Goal: Information Seeking & Learning: Learn about a topic

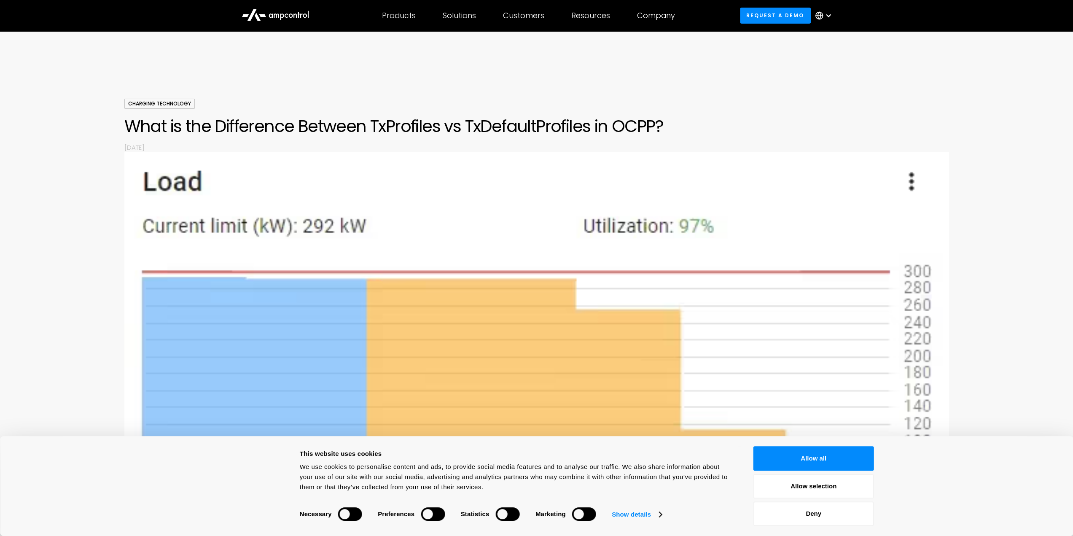
scroll to position [5, 0]
click at [774, 452] on button "Allow all" at bounding box center [813, 458] width 121 height 24
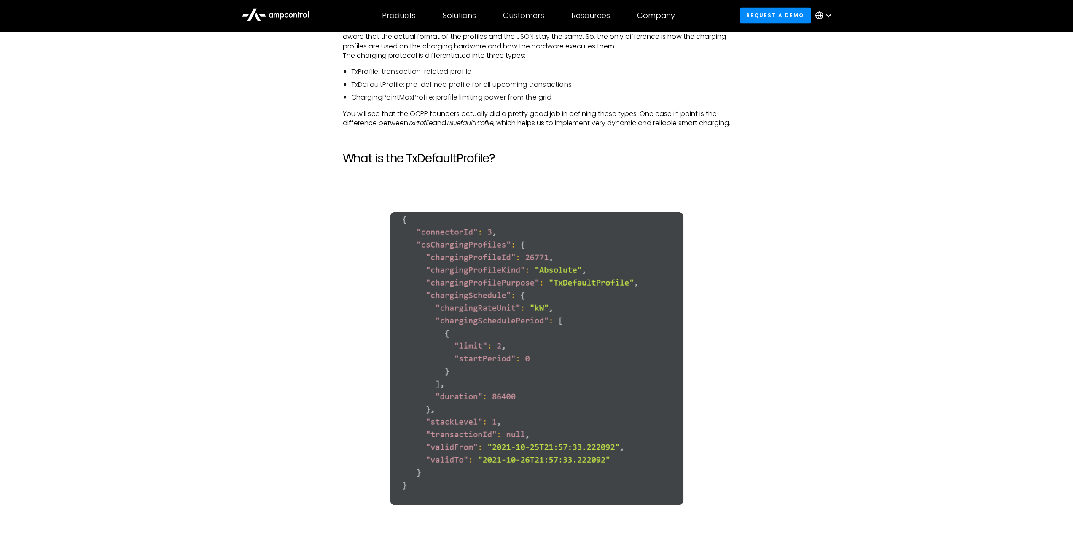
scroll to position [1781, 0]
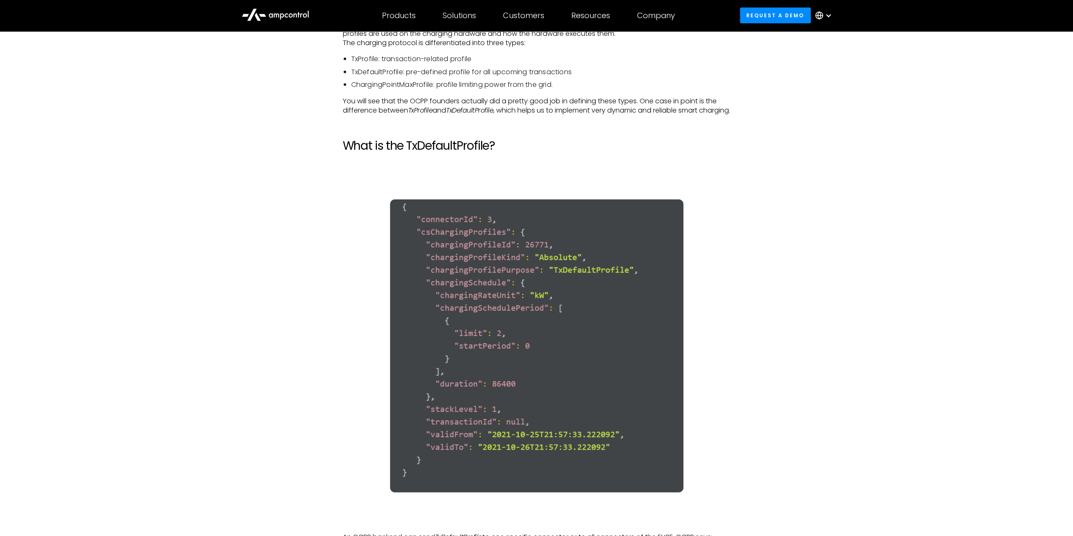
click at [461, 112] on em "TxDefaultProfile" at bounding box center [469, 110] width 47 height 10
click at [421, 108] on em "TxProfile" at bounding box center [420, 110] width 25 height 10
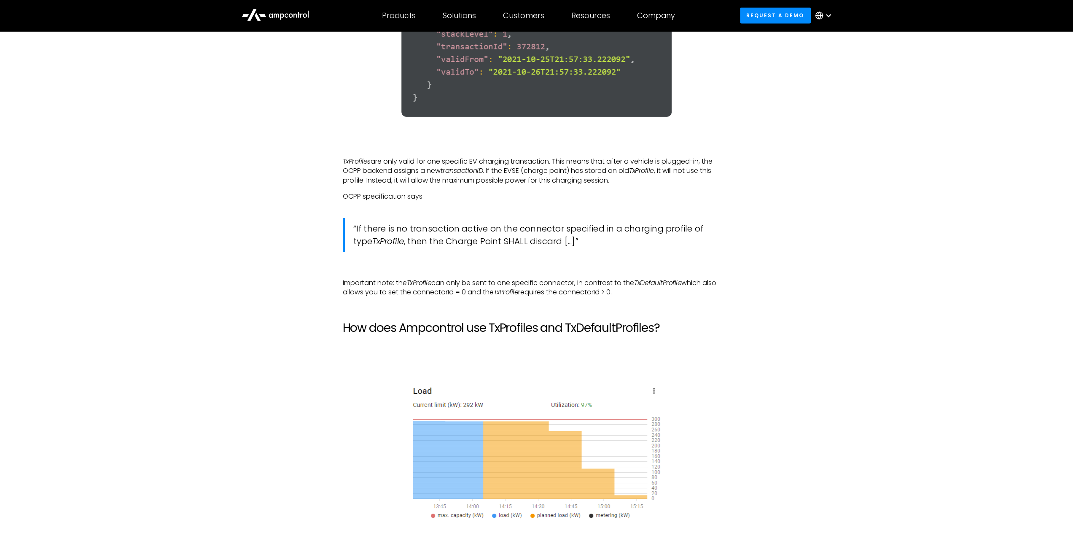
scroll to position [2793, 0]
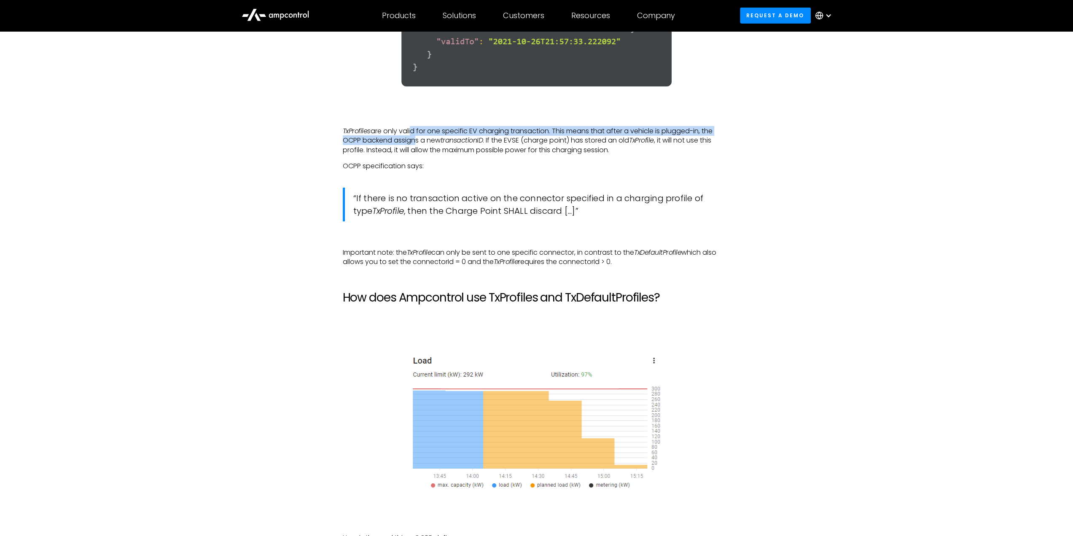
drag, startPoint x: 411, startPoint y: 150, endPoint x: 411, endPoint y: 158, distance: 7.6
click at [411, 155] on p "TxProfiles are only valid for one specific EV charging transaction. This means …" at bounding box center [537, 140] width 388 height 28
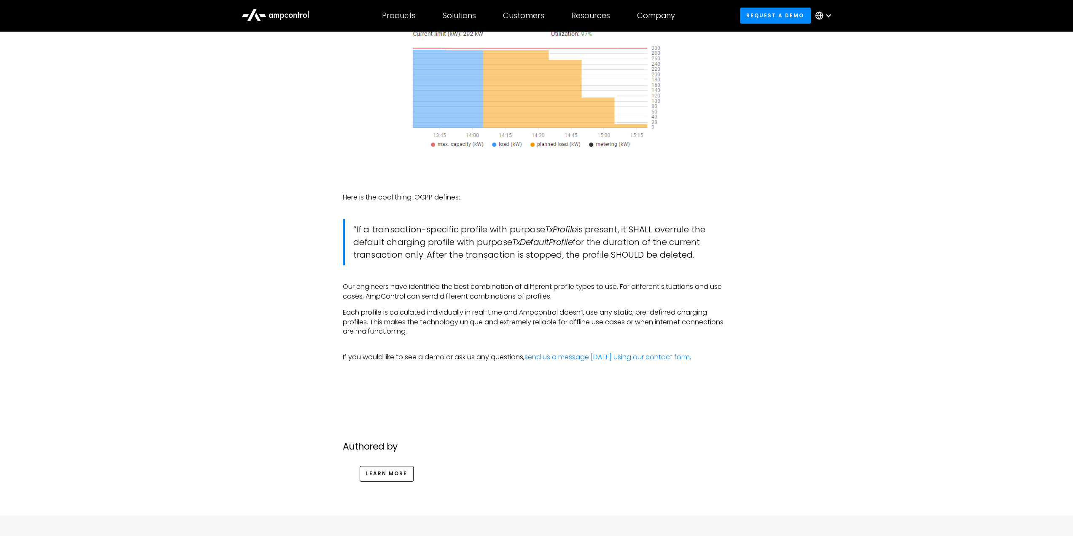
scroll to position [3172, 0]
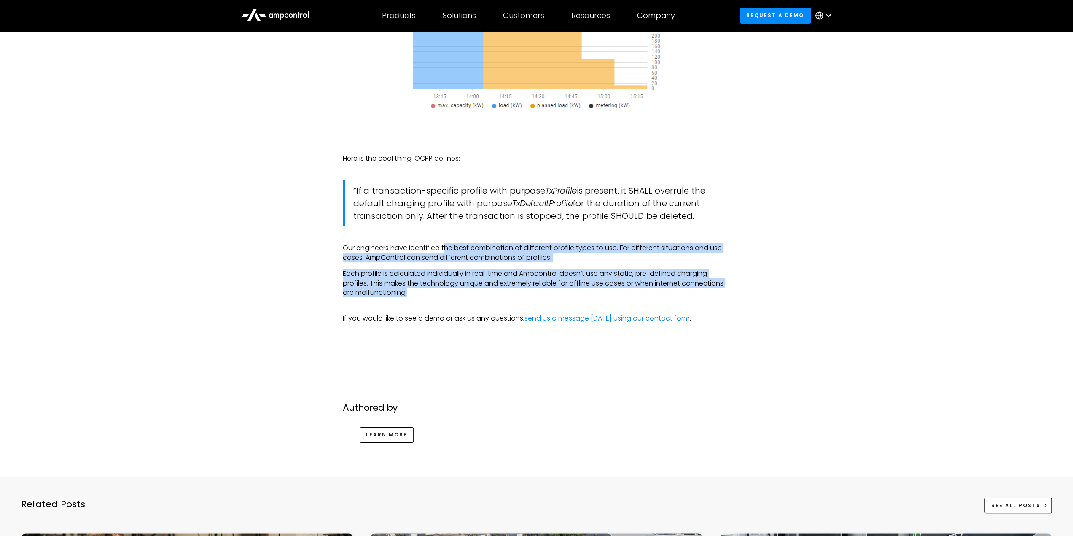
drag, startPoint x: 445, startPoint y: 270, endPoint x: 424, endPoint y: 310, distance: 45.4
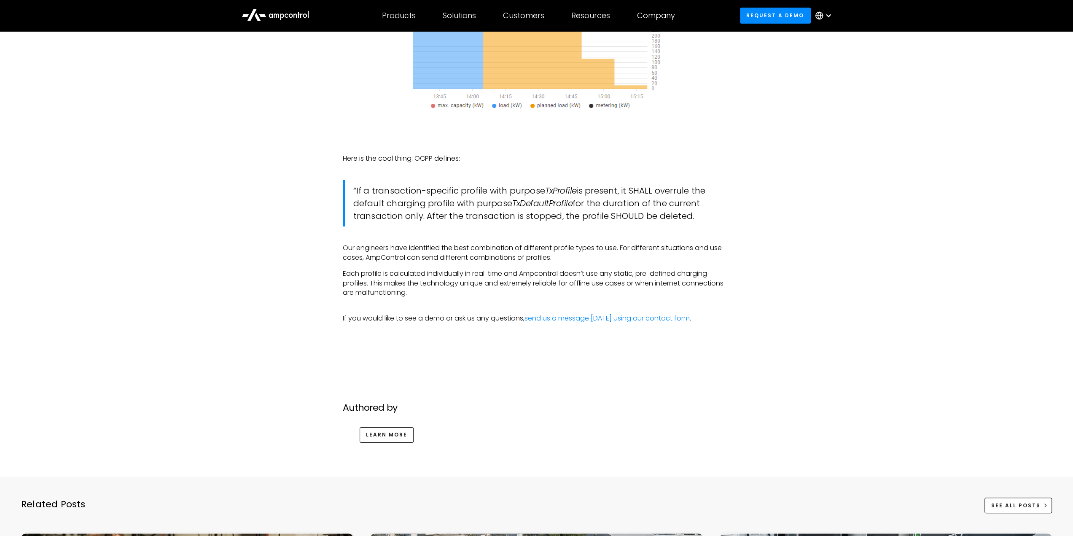
click at [622, 360] on div at bounding box center [536, 351] width 607 height 17
drag, startPoint x: 622, startPoint y: 368, endPoint x: 620, endPoint y: 363, distance: 5.1
click at [621, 360] on div at bounding box center [536, 351] width 607 height 17
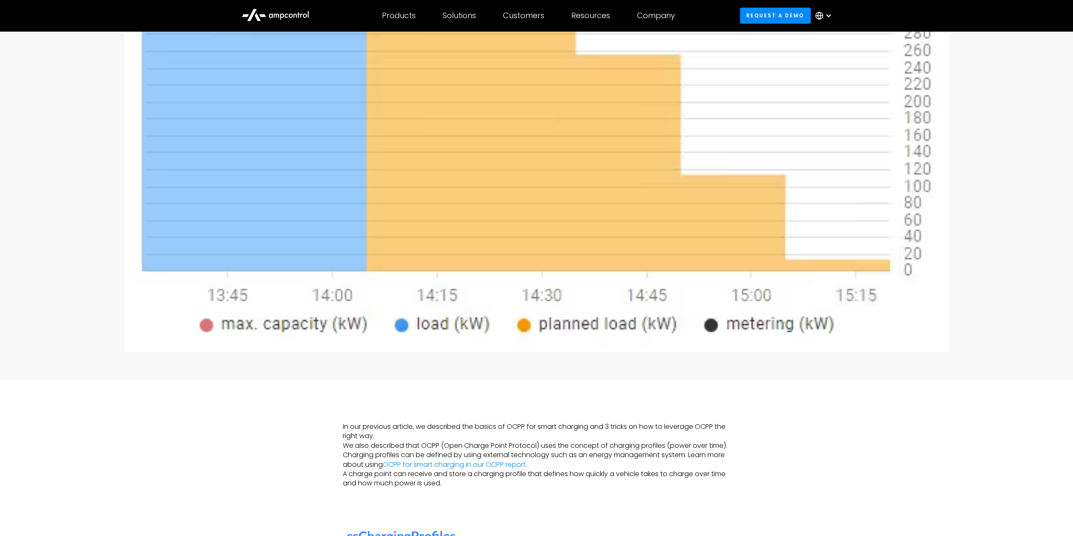
scroll to position [179, 0]
